Goal: Transaction & Acquisition: Purchase product/service

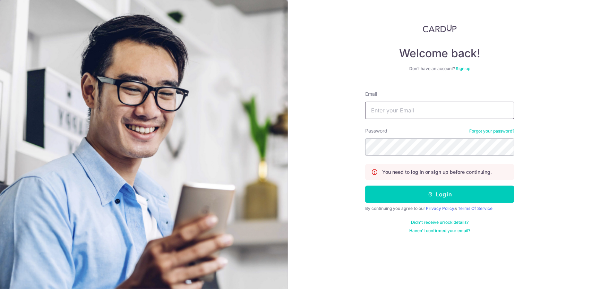
click at [384, 110] on input "Email" at bounding box center [439, 110] width 149 height 17
type input "scott.spaven@aig.com"
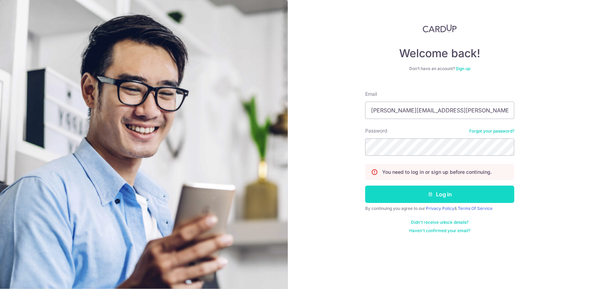
click at [424, 192] on button "Log in" at bounding box center [439, 194] width 149 height 17
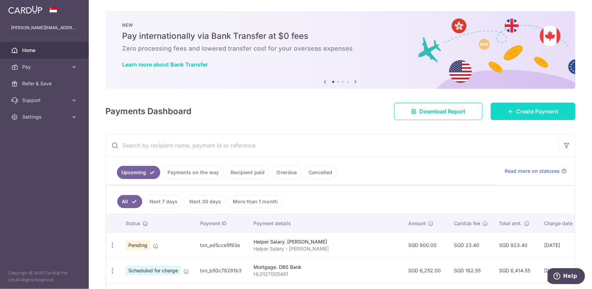
click at [510, 111] on link "Create Payment" at bounding box center [533, 111] width 85 height 17
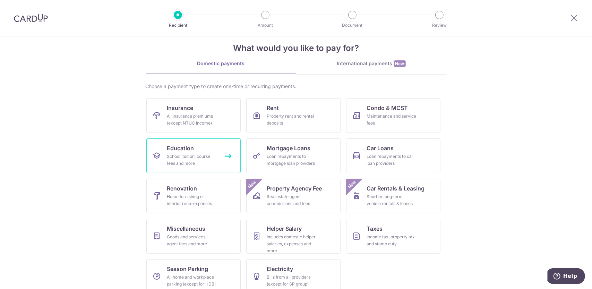
scroll to position [21, 0]
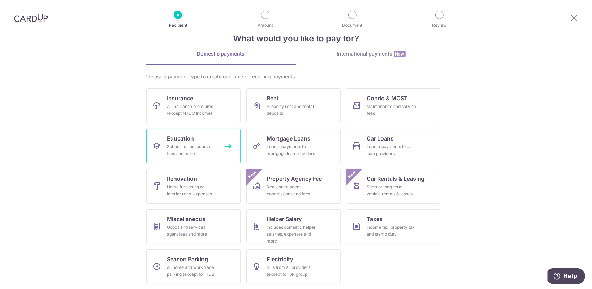
click at [212, 150] on div "School, tuition, course fees and more" at bounding box center [192, 150] width 50 height 14
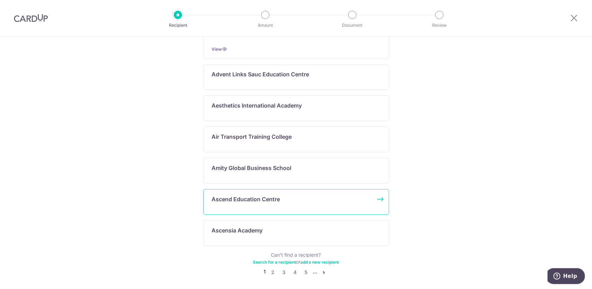
scroll to position [344, 0]
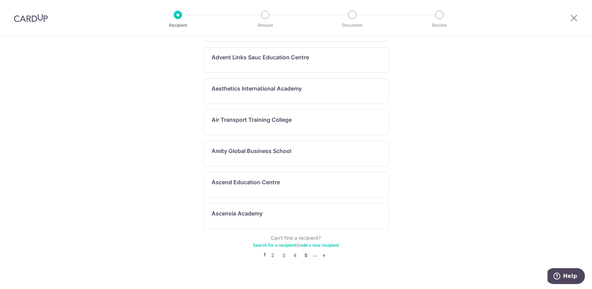
drag, startPoint x: 305, startPoint y: 244, endPoint x: 302, endPoint y: 241, distance: 3.7
click at [305, 251] on link "5" at bounding box center [306, 255] width 8 height 8
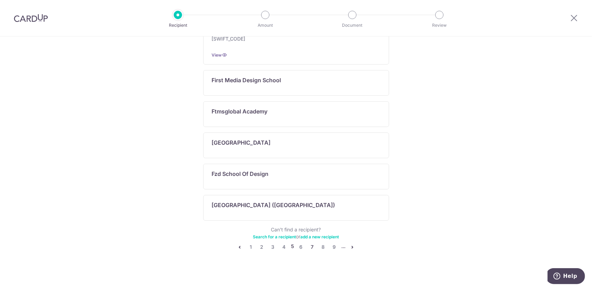
click at [311, 243] on link "7" at bounding box center [312, 247] width 8 height 8
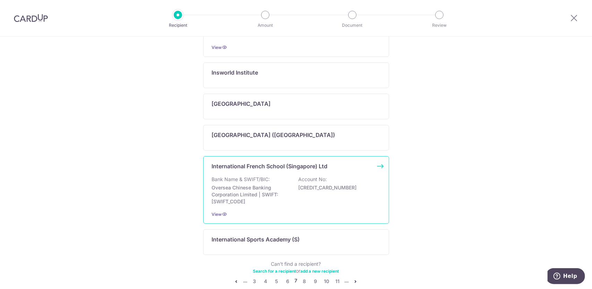
scroll to position [386, 0]
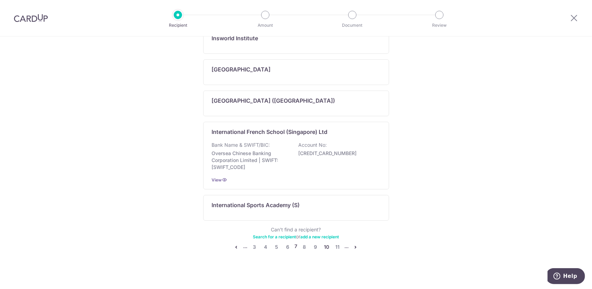
click at [325, 243] on link "10" at bounding box center [327, 247] width 8 height 8
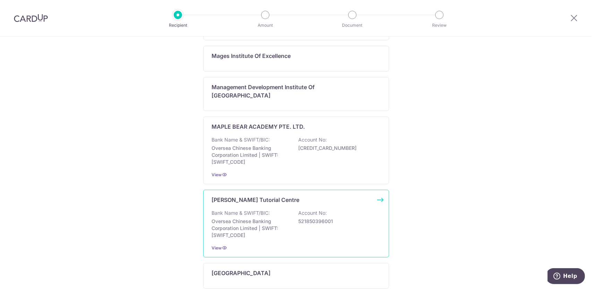
scroll to position [486, 0]
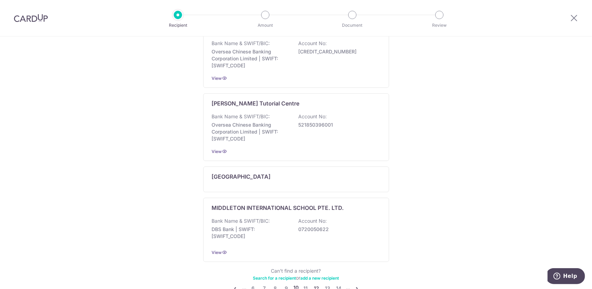
click at [316, 284] on link "12" at bounding box center [316, 288] width 8 height 8
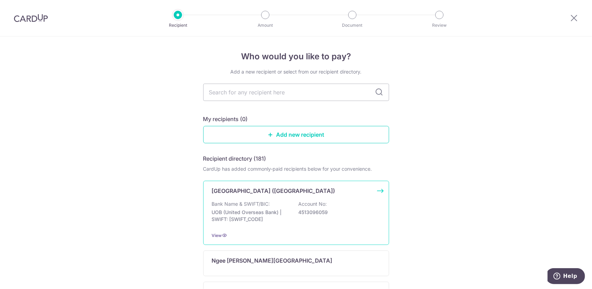
click at [266, 207] on p "Bank Name & SWIFT/BIC:" at bounding box center [241, 203] width 58 height 7
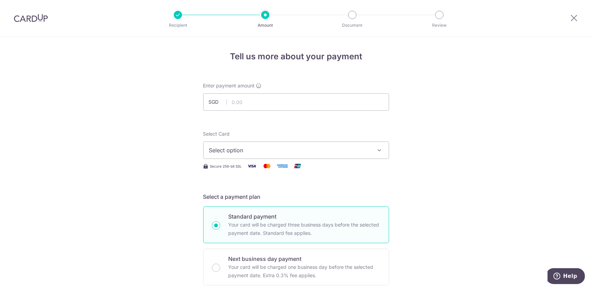
click at [249, 149] on span "Select option" at bounding box center [290, 150] width 162 height 8
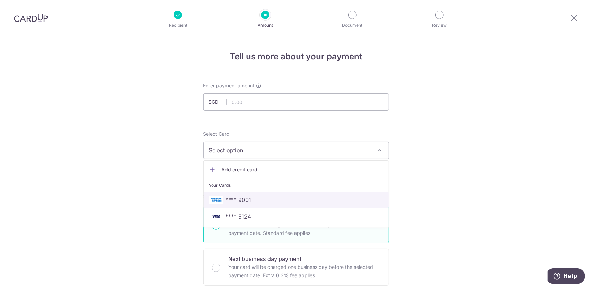
click at [241, 200] on span "**** 9001" at bounding box center [239, 200] width 26 height 8
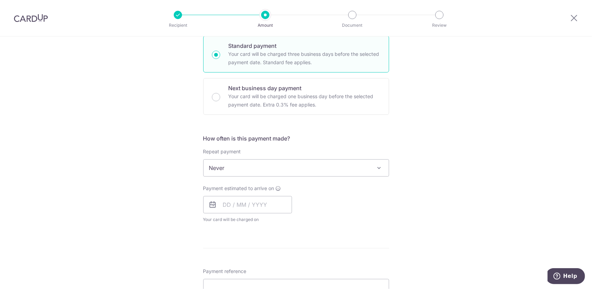
scroll to position [173, 0]
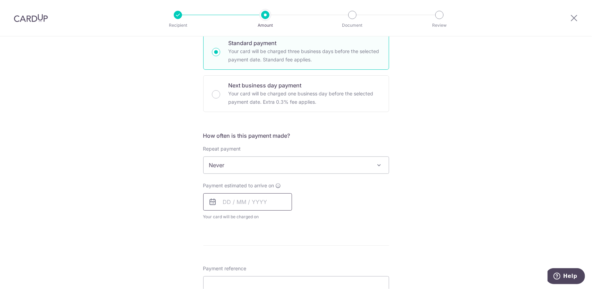
click at [225, 202] on input "text" at bounding box center [247, 201] width 89 height 17
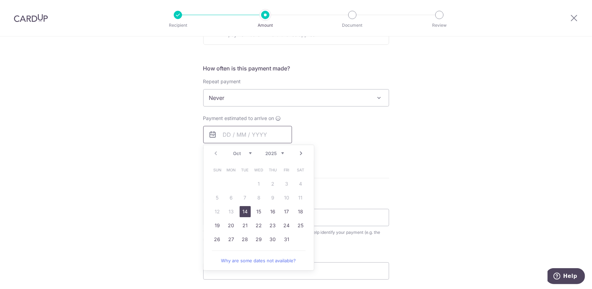
scroll to position [243, 0]
click at [282, 237] on link "31" at bounding box center [286, 237] width 11 height 11
type input "31/10/2025"
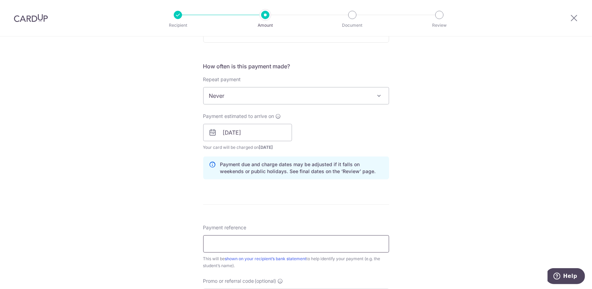
click at [255, 242] on input "Payment reference" at bounding box center [296, 243] width 186 height 17
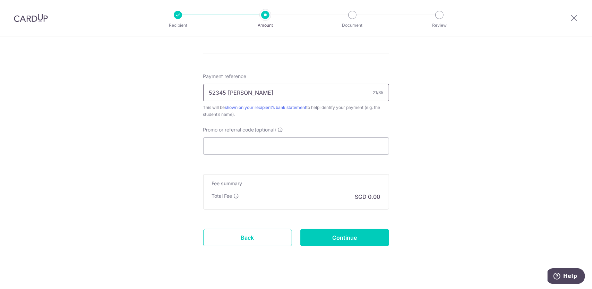
scroll to position [402, 0]
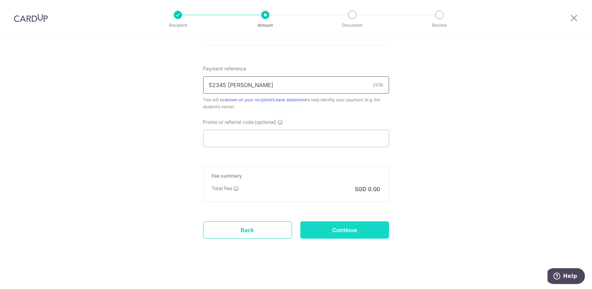
type input "52345 Jazmine Webster"
click at [319, 230] on input "Continue" at bounding box center [344, 229] width 89 height 17
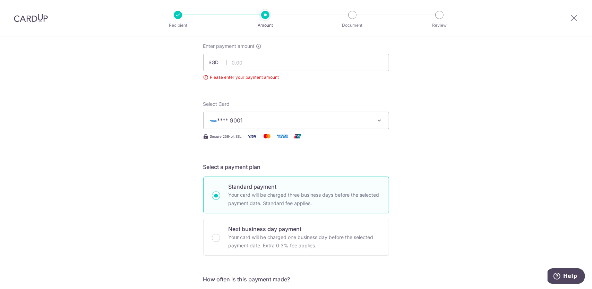
scroll to position [8, 0]
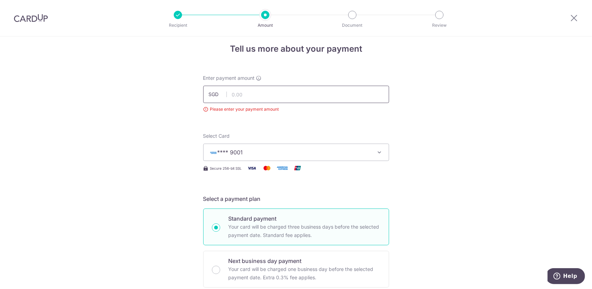
click at [230, 96] on input "text" at bounding box center [296, 94] width 186 height 17
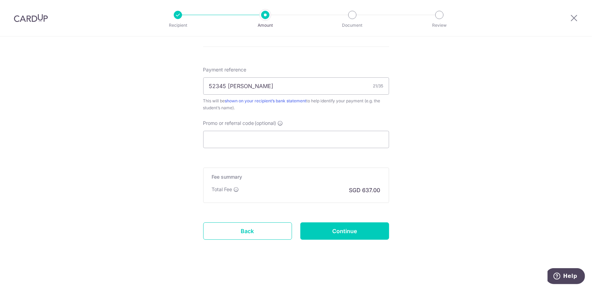
scroll to position [411, 0]
click at [335, 228] on input "Continue" at bounding box center [344, 229] width 89 height 17
type input "20,000.00"
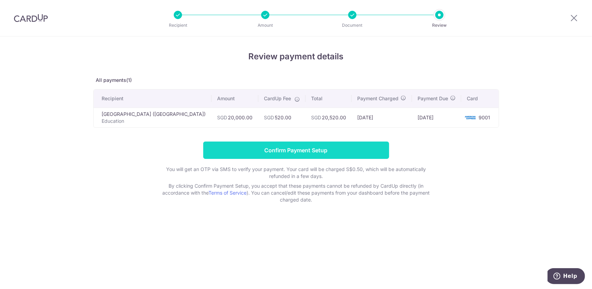
click at [254, 150] on input "Confirm Payment Setup" at bounding box center [296, 150] width 186 height 17
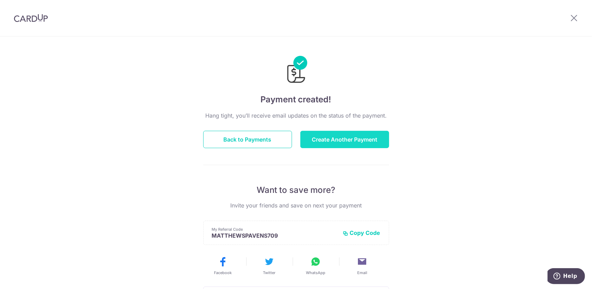
click at [324, 138] on button "Create Another Payment" at bounding box center [344, 139] width 89 height 17
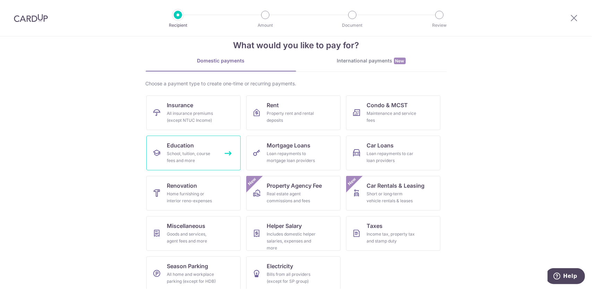
scroll to position [21, 0]
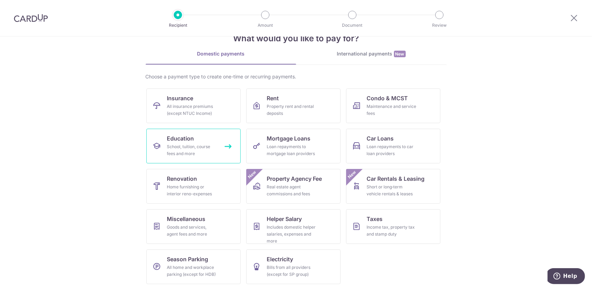
click at [208, 150] on div "School, tuition, course fees and more" at bounding box center [192, 150] width 50 height 14
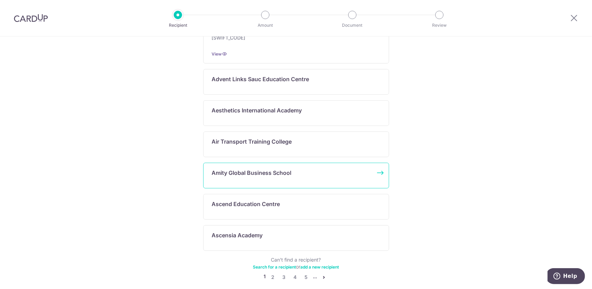
scroll to position [344, 0]
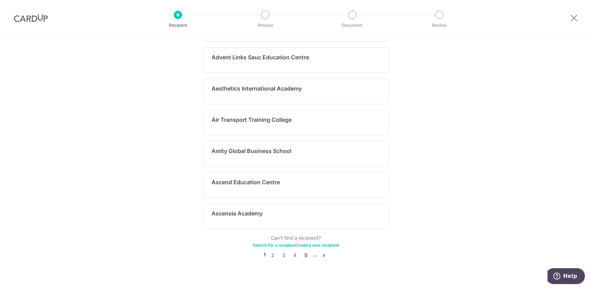
click at [305, 251] on link "5" at bounding box center [306, 255] width 8 height 8
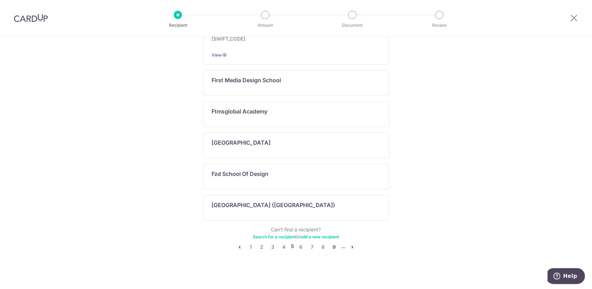
click at [332, 245] on link "9" at bounding box center [334, 247] width 8 height 8
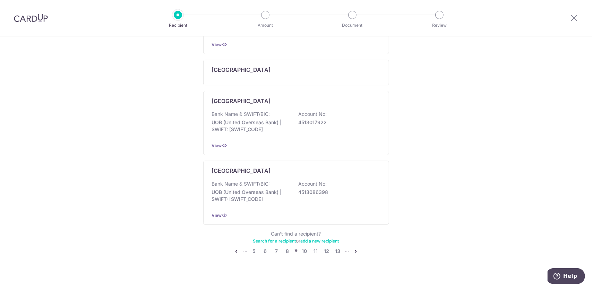
scroll to position [382, 0]
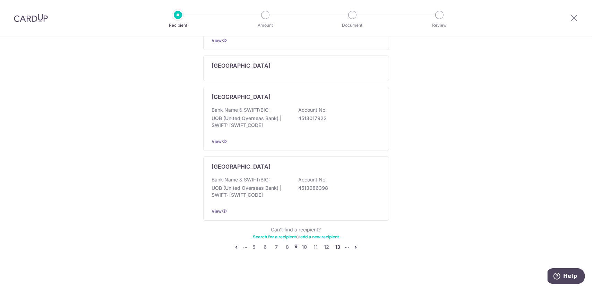
click at [334, 244] on link "13" at bounding box center [338, 247] width 8 height 8
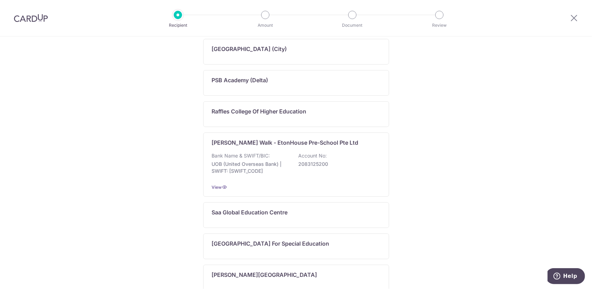
scroll to position [344, 0]
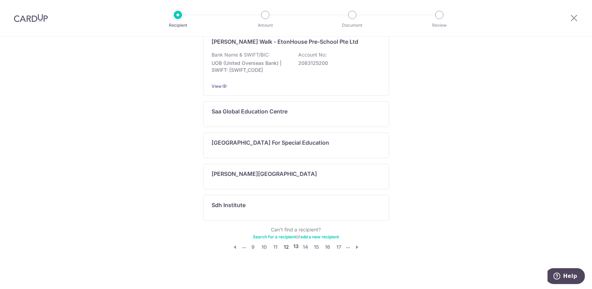
click at [285, 243] on link "12" at bounding box center [286, 247] width 8 height 8
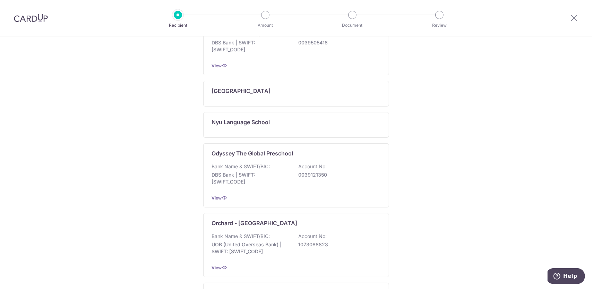
scroll to position [0, 0]
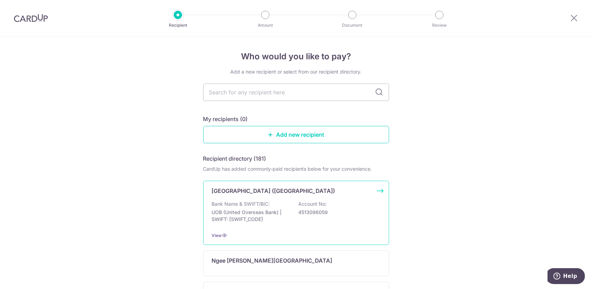
click at [243, 203] on p "Bank Name & SWIFT/BIC:" at bounding box center [241, 203] width 58 height 7
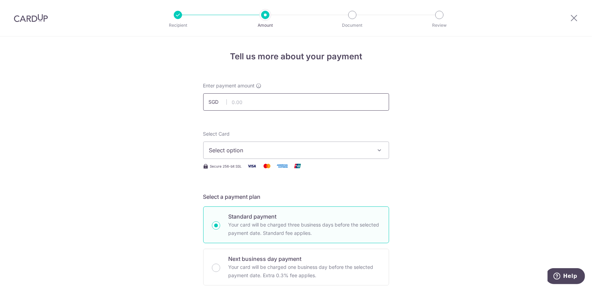
click at [231, 103] on input "text" at bounding box center [296, 101] width 186 height 17
type input "4,500.00"
click at [241, 152] on span "Select option" at bounding box center [290, 150] width 162 height 8
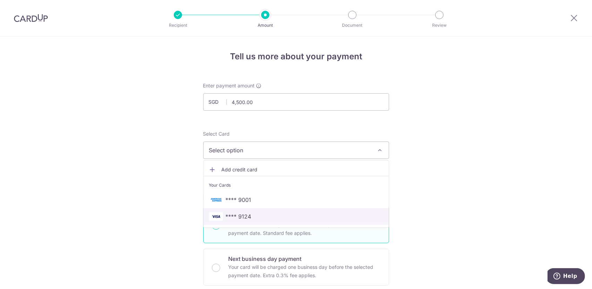
click at [239, 217] on span "**** 9124" at bounding box center [239, 216] width 26 height 8
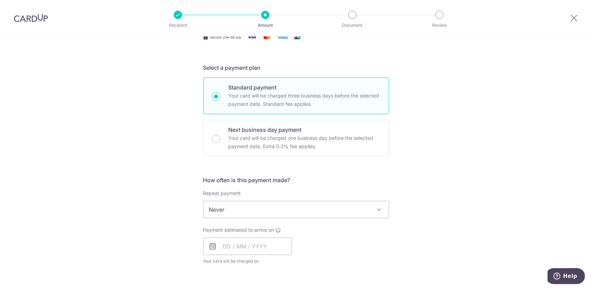
scroll to position [173, 0]
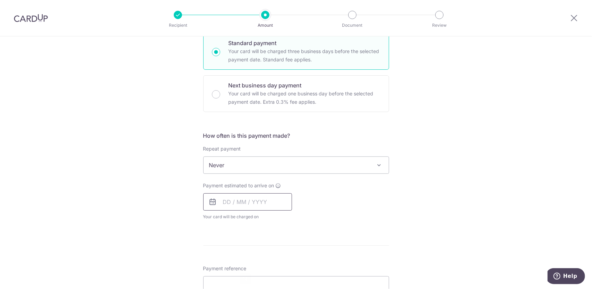
click at [224, 201] on input "text" at bounding box center [247, 201] width 89 height 17
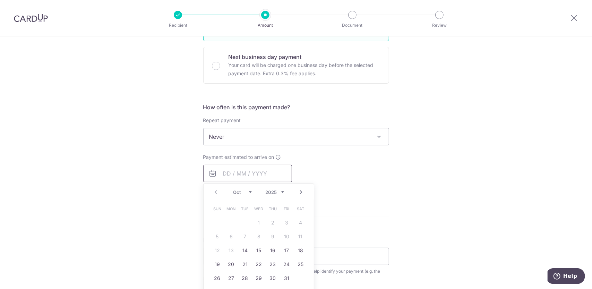
scroll to position [277, 0]
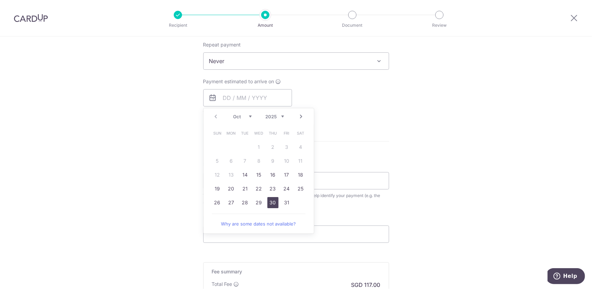
click at [273, 200] on link "30" at bounding box center [272, 202] width 11 height 11
type input "[DATE]"
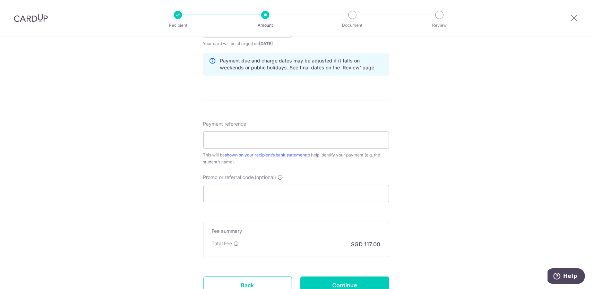
scroll to position [347, 0]
click at [213, 140] on input "Payment reference" at bounding box center [296, 139] width 186 height 17
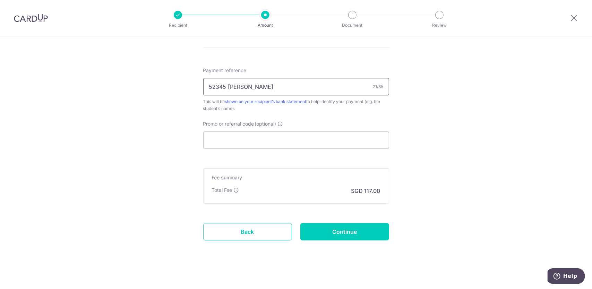
scroll to position [402, 0]
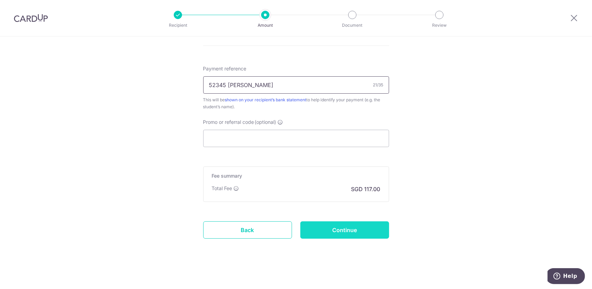
type input "52345 Jazmine Webster"
click at [339, 228] on input "Continue" at bounding box center [344, 229] width 89 height 17
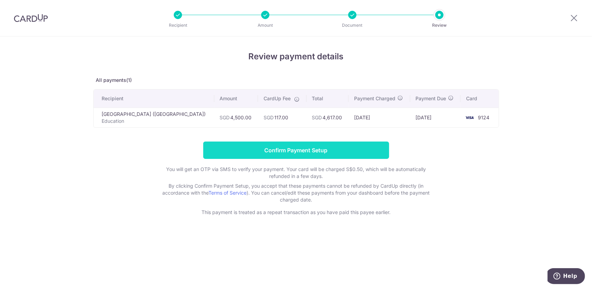
click at [289, 148] on input "Confirm Payment Setup" at bounding box center [296, 150] width 186 height 17
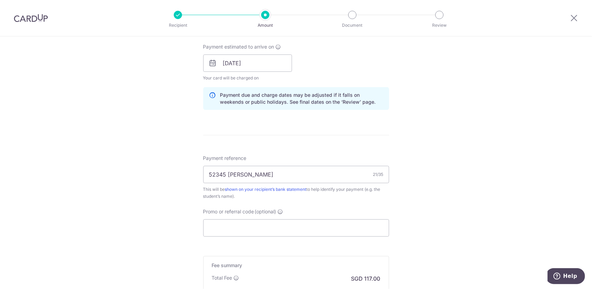
scroll to position [406, 0]
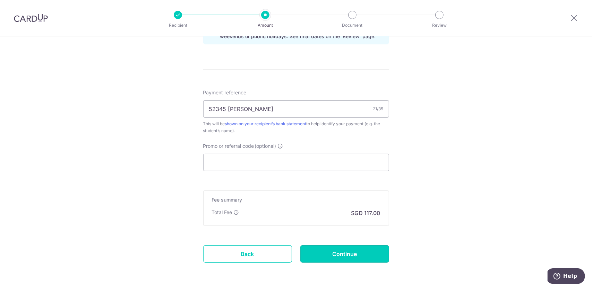
drag, startPoint x: 338, startPoint y: 254, endPoint x: 333, endPoint y: 251, distance: 6.1
click at [338, 254] on input "Continue" at bounding box center [344, 253] width 89 height 17
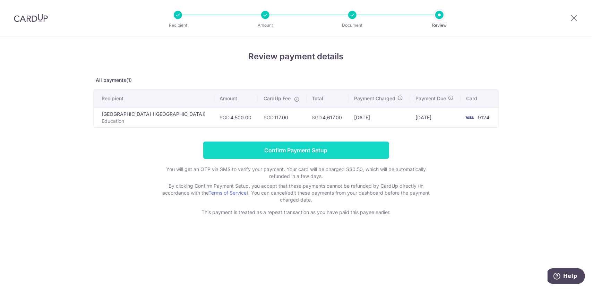
click at [282, 152] on input "Confirm Payment Setup" at bounding box center [296, 150] width 186 height 17
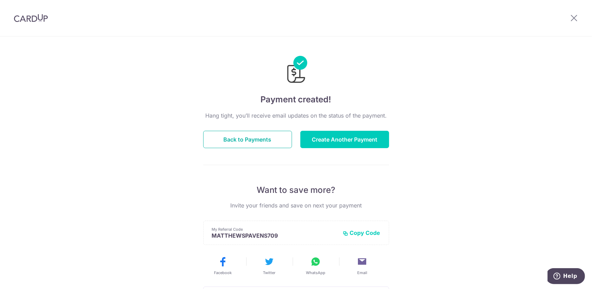
drag, startPoint x: 230, startPoint y: 138, endPoint x: 240, endPoint y: 238, distance: 100.4
click at [230, 138] on button "Back to Payments" at bounding box center [247, 139] width 89 height 17
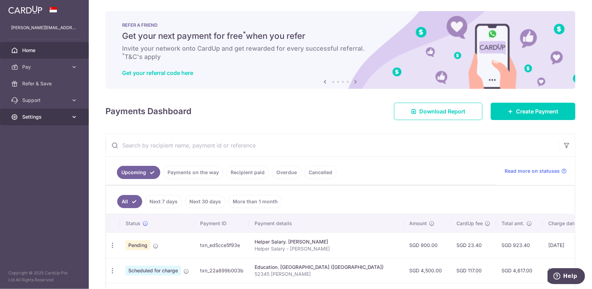
click at [58, 119] on span "Settings" at bounding box center [45, 116] width 46 height 7
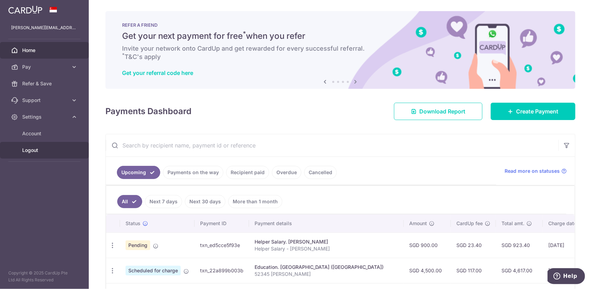
click at [37, 152] on span "Logout" at bounding box center [45, 150] width 46 height 7
